Goal: Check status: Check status

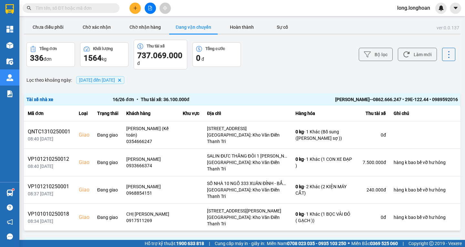
scroll to position [194, 0]
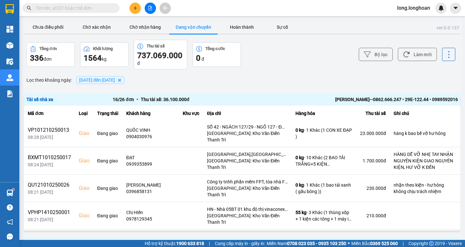
click at [108, 78] on span "[DATE] đến [DATE]" at bounding box center [97, 79] width 36 height 5
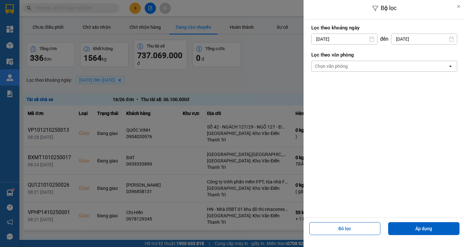
click at [369, 40] on icon at bounding box center [371, 38] width 5 height 5
click at [321, 39] on input "[DATE]" at bounding box center [345, 39] width 66 height 10
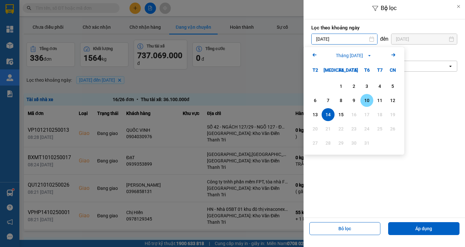
click at [369, 103] on div "10" at bounding box center [366, 101] width 9 height 8
type input "[DATE]"
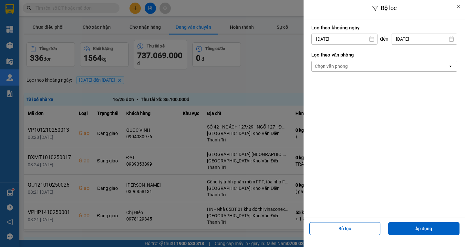
click at [452, 38] on icon at bounding box center [451, 38] width 5 height 5
click at [450, 40] on icon at bounding box center [451, 38] width 5 height 5
click at [418, 41] on input "[DATE]" at bounding box center [424, 39] width 66 height 10
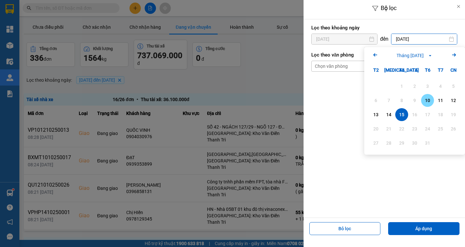
click at [429, 100] on div "10" at bounding box center [427, 101] width 9 height 8
type input "[DATE]"
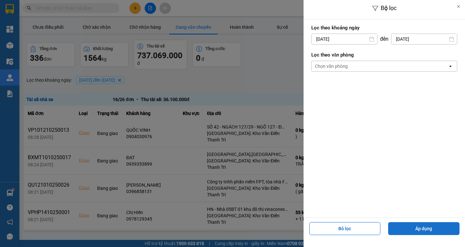
click at [432, 231] on button "Áp dụng" at bounding box center [423, 228] width 71 height 13
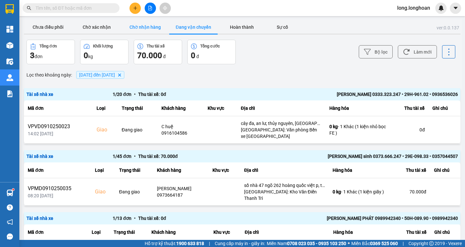
click at [133, 26] on button "Chờ nhận hàng" at bounding box center [145, 27] width 48 height 13
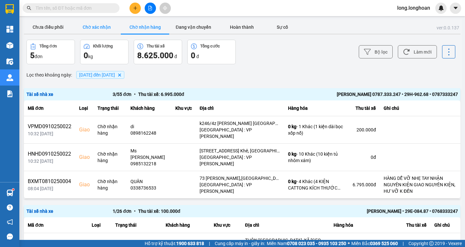
click at [108, 31] on button "Chờ xác nhận" at bounding box center [96, 27] width 48 height 13
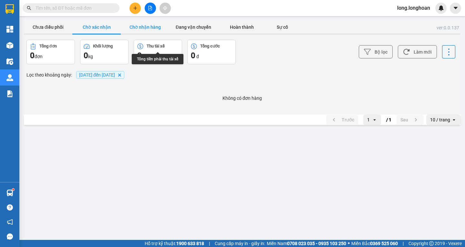
click at [150, 26] on button "Chờ nhận hàng" at bounding box center [145, 27] width 48 height 13
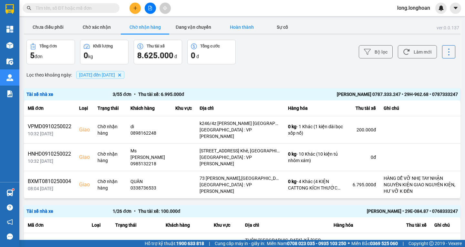
click at [241, 26] on button "Hoàn thành" at bounding box center [242, 27] width 48 height 13
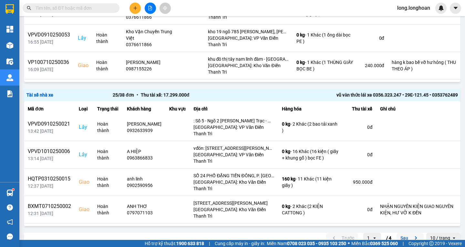
click at [407, 233] on button "Sau" at bounding box center [409, 238] width 27 height 10
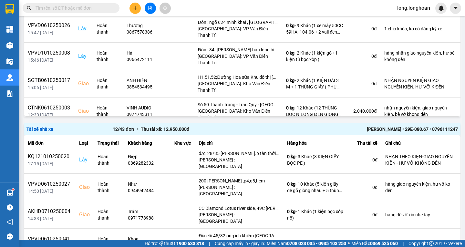
click at [235, 128] on div "12 / 43 đơn • Thu tài xế: 12.950.000 đ" at bounding box center [199, 129] width 172 height 7
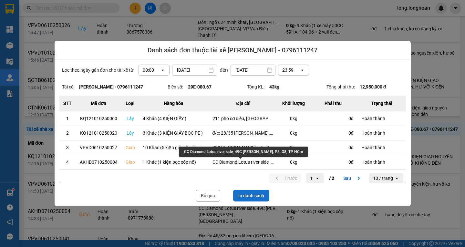
click at [247, 194] on button "In danh sách" at bounding box center [251, 196] width 36 height 12
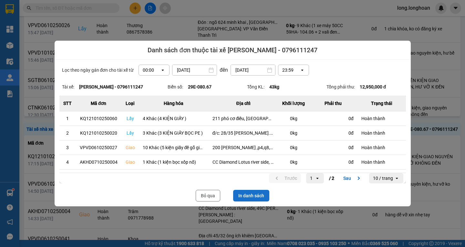
click at [254, 196] on button "In danh sách" at bounding box center [251, 196] width 36 height 12
